Goal: Task Accomplishment & Management: Manage account settings

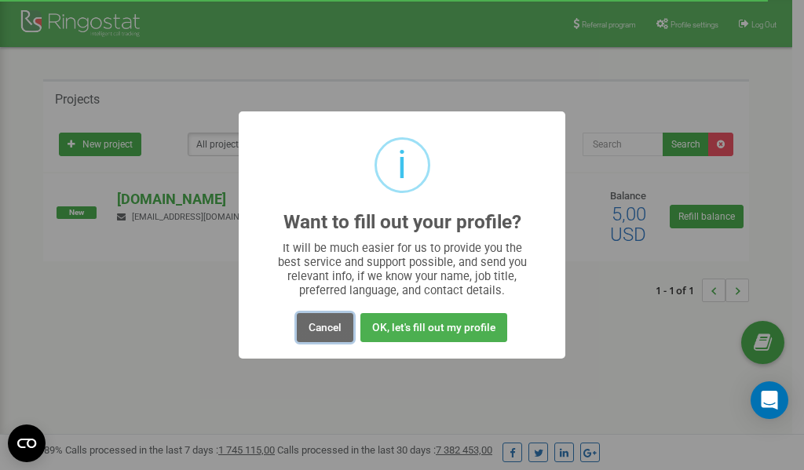
click at [319, 327] on button "Cancel" at bounding box center [325, 327] width 57 height 29
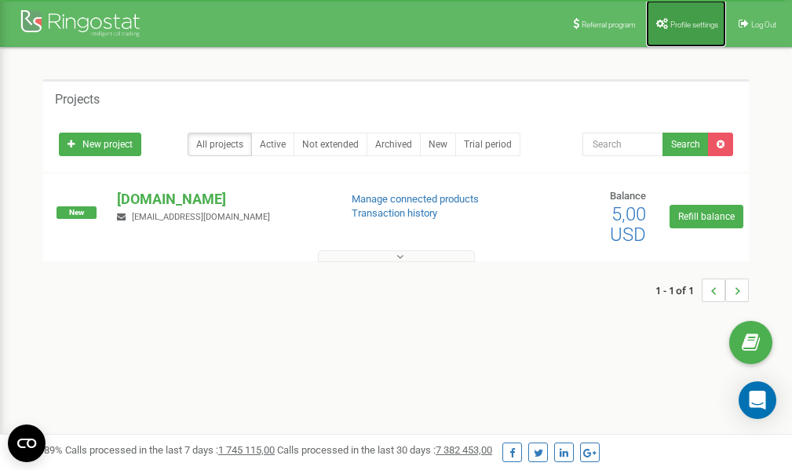
click at [673, 31] on link "Profile settings" at bounding box center [686, 23] width 80 height 47
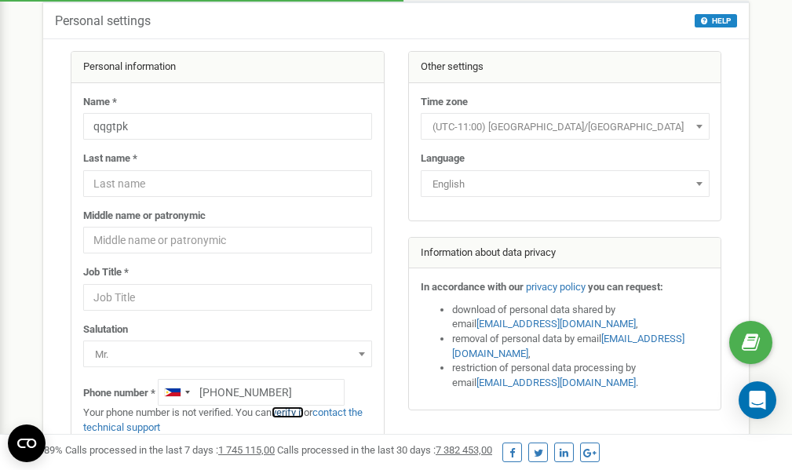
click at [299, 412] on link "verify it" at bounding box center [288, 413] width 32 height 12
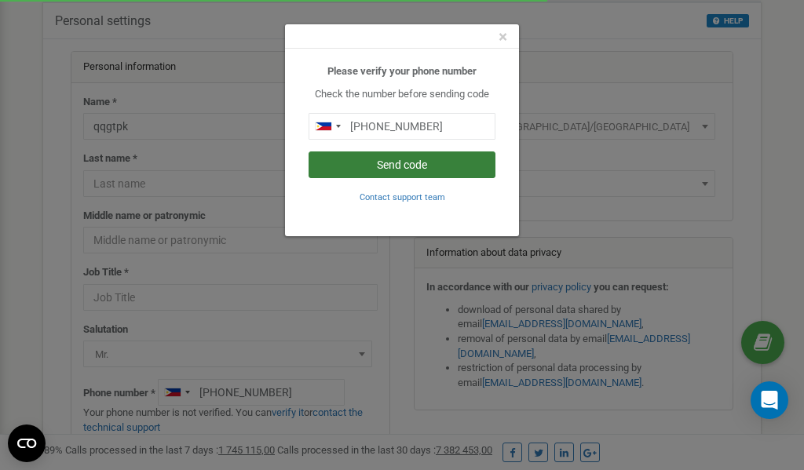
click at [409, 162] on button "Send code" at bounding box center [401, 164] width 187 height 27
